Goal: Find specific page/section: Find specific page/section

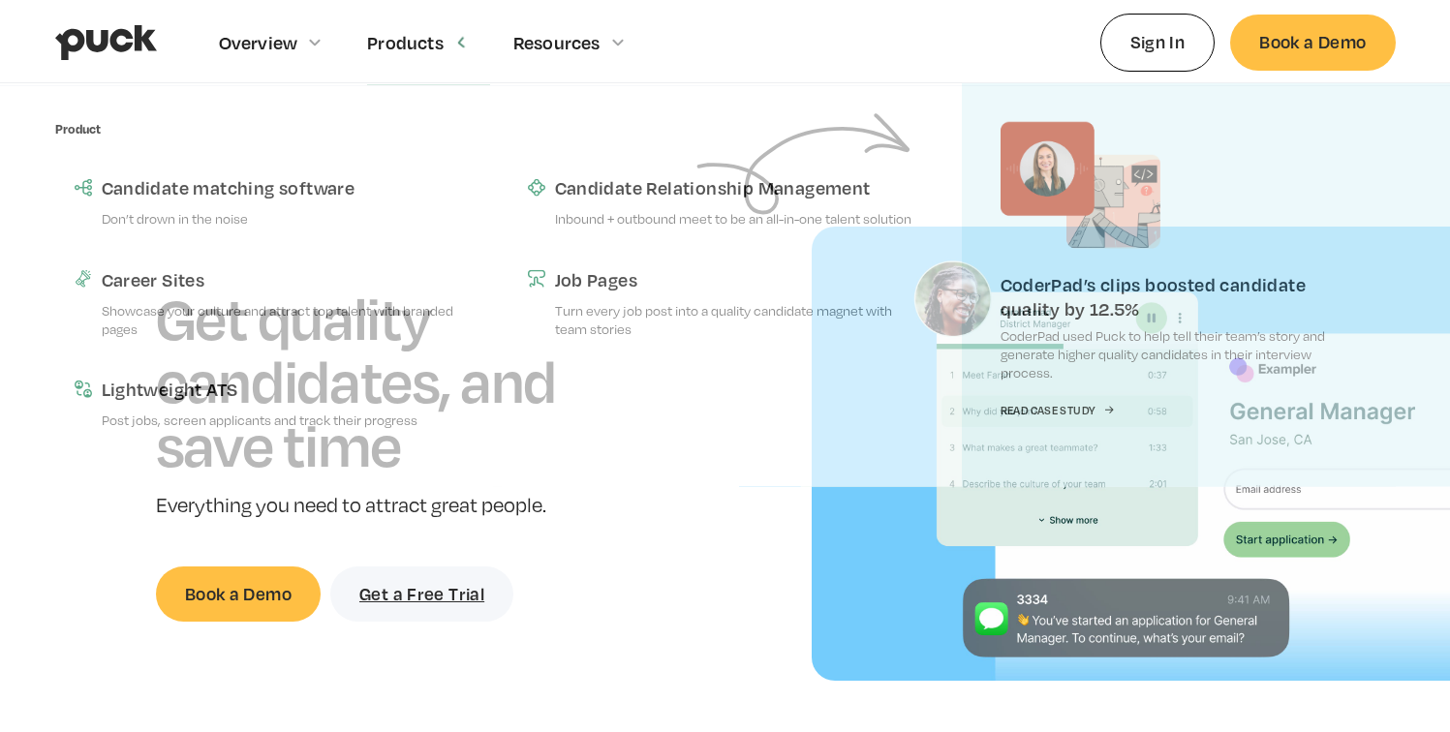
click at [393, 25] on div "Products" at bounding box center [428, 42] width 123 height 84
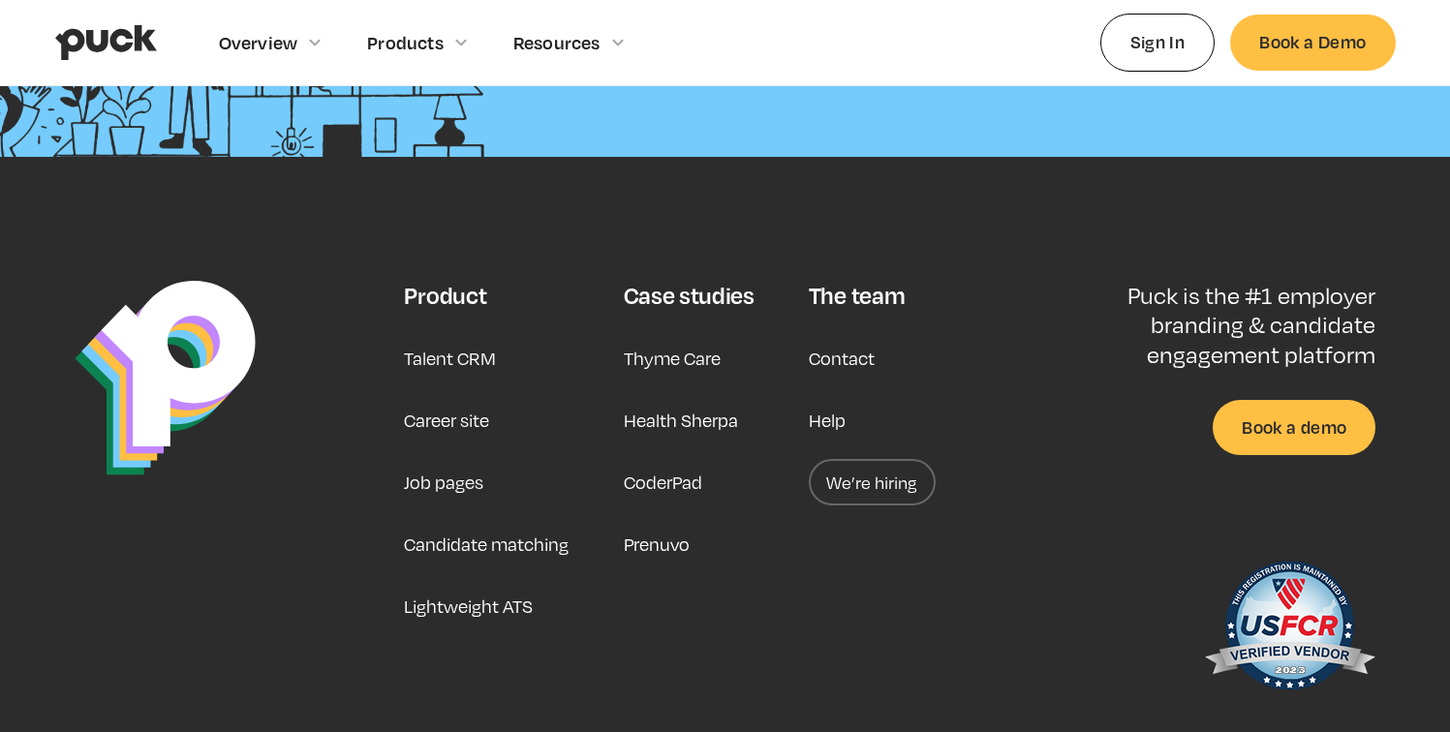
scroll to position [5045, 0]
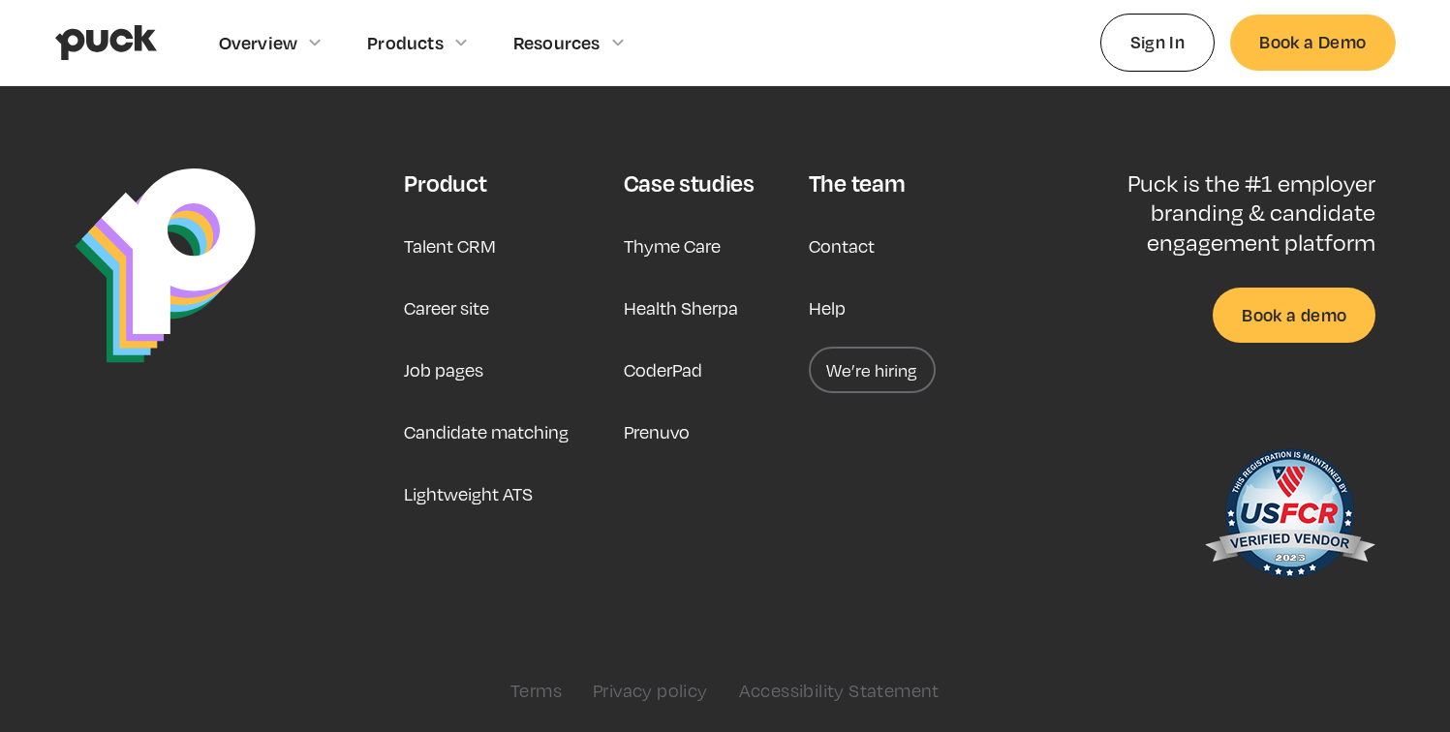
click at [469, 301] on link "Career site" at bounding box center [446, 308] width 85 height 46
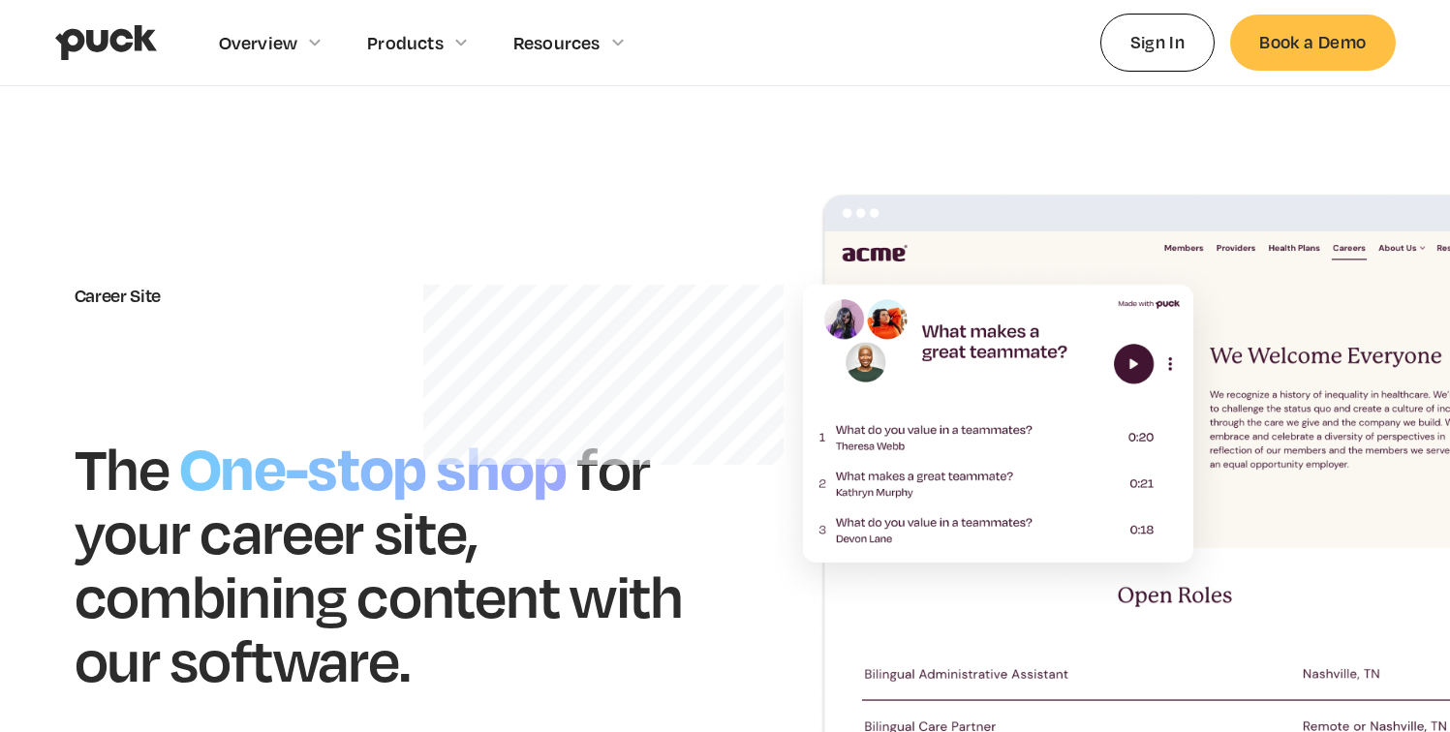
click at [460, 443] on h1 "One-stop shop" at bounding box center [374, 464] width 408 height 83
click at [830, 403] on img at bounding box center [1146, 488] width 765 height 590
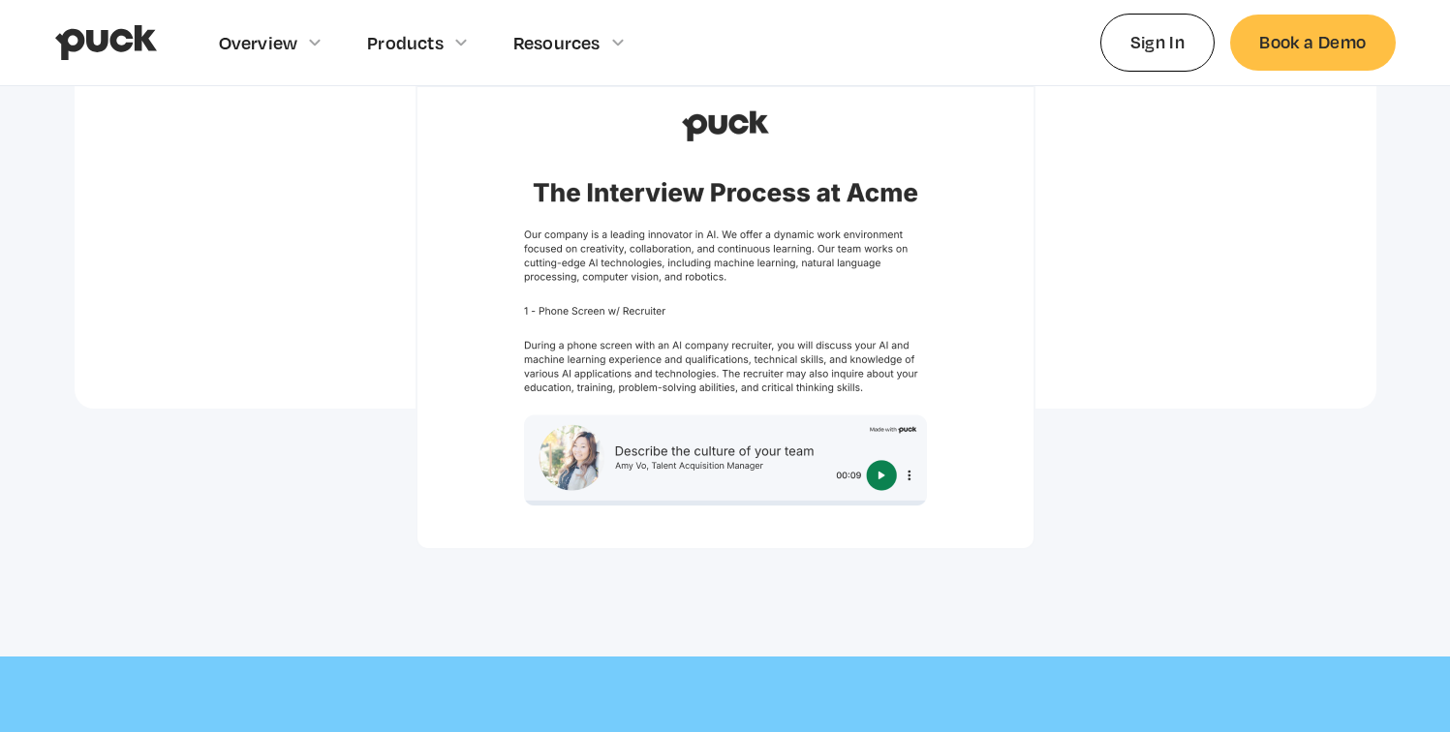
scroll to position [5978, 0]
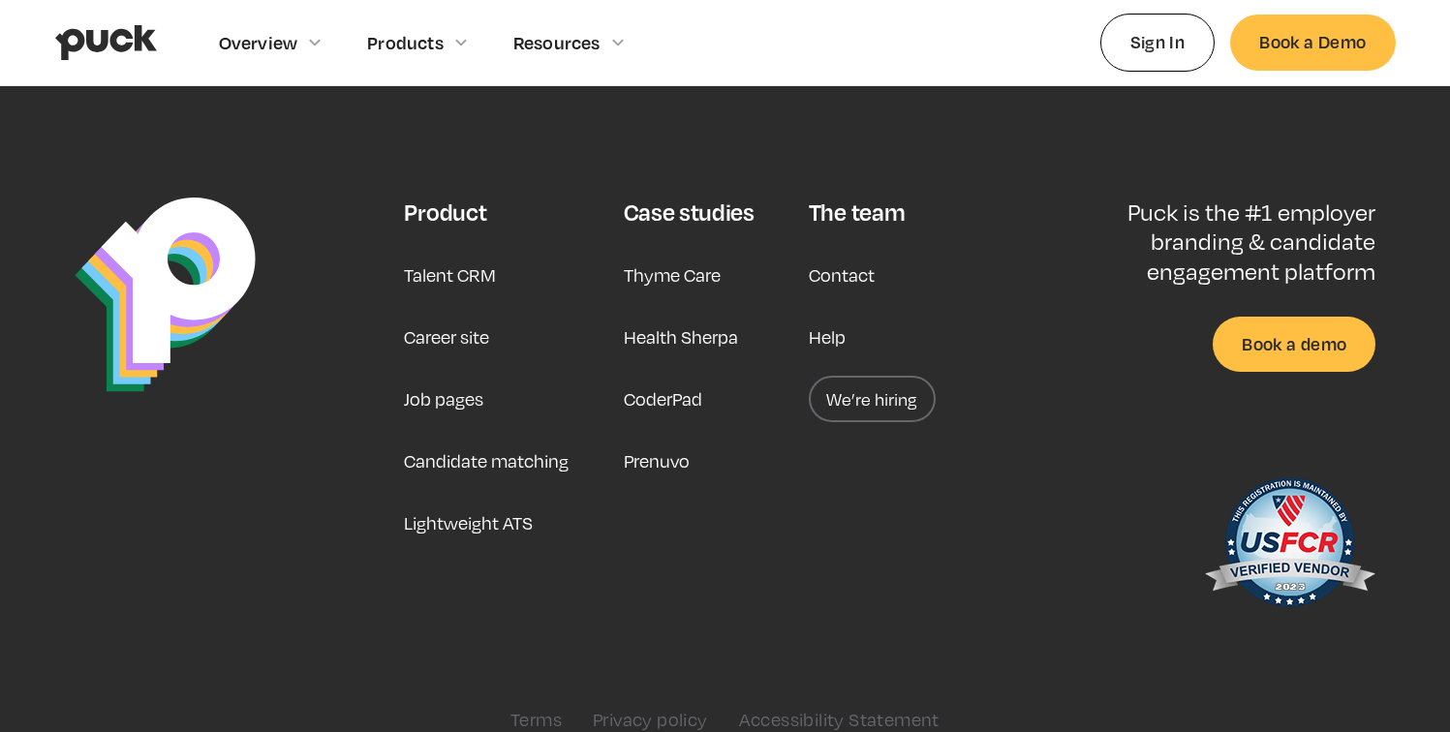
click at [868, 376] on link "We’re hiring" at bounding box center [872, 399] width 127 height 46
